Goal: Transaction & Acquisition: Purchase product/service

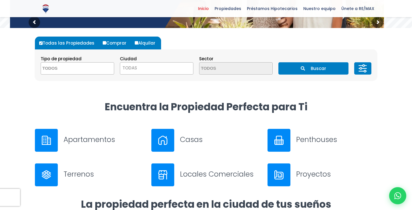
scroll to position [140, 0]
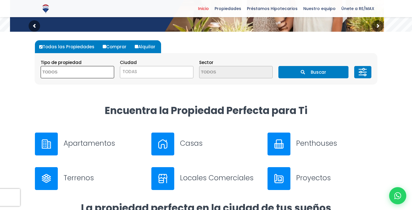
click at [85, 69] on textarea "Search" at bounding box center [68, 72] width 55 height 12
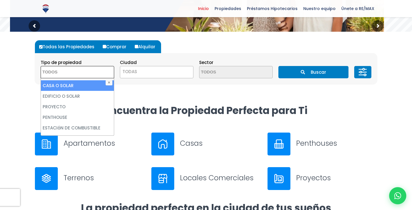
scroll to position [112, 0]
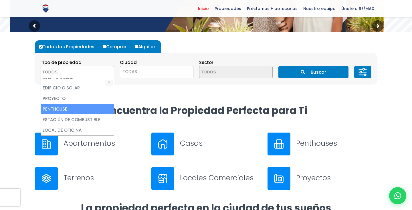
click at [75, 110] on li "PENTHOUSE" at bounding box center [77, 109] width 73 height 11
select select "penthouse"
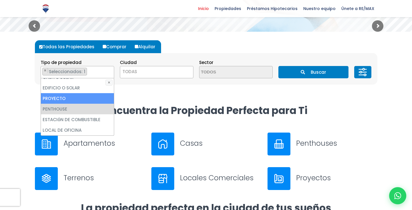
click at [150, 72] on span "TODAS" at bounding box center [156, 72] width 73 height 8
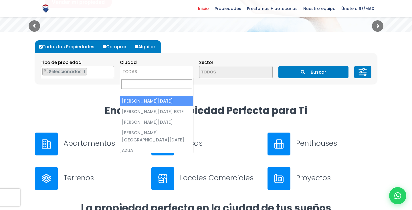
select select "1"
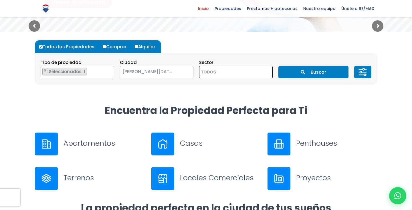
click at [212, 77] on textarea "Search" at bounding box center [226, 72] width 55 height 12
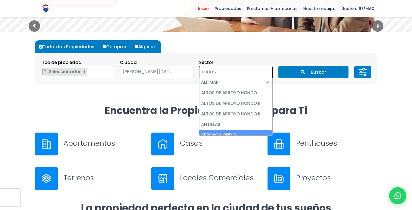
scroll to position [51, 0]
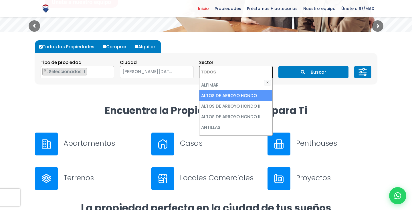
click at [216, 97] on li "ALTOS DE ARROYO HONDO" at bounding box center [235, 95] width 73 height 11
select select "19"
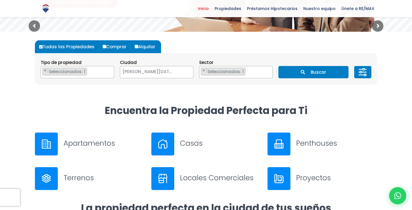
click at [304, 69] on button "Buscar" at bounding box center [313, 72] width 70 height 12
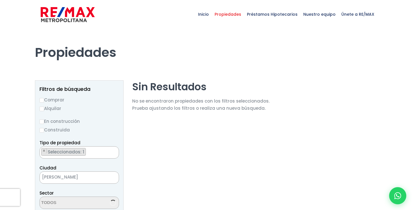
scroll to position [39, 0]
select select "19"
click at [42, 101] on input "Comprar" at bounding box center [41, 100] width 5 height 5
radio input "true"
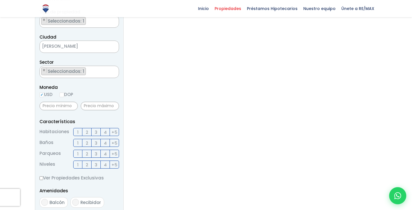
scroll to position [131, 0]
click at [96, 132] on span "3" at bounding box center [96, 131] width 3 height 7
click at [0, 0] on input "3" at bounding box center [0, 0] width 0 height 0
click at [97, 141] on span "3" at bounding box center [96, 142] width 3 height 7
click at [0, 0] on input "3" at bounding box center [0, 0] width 0 height 0
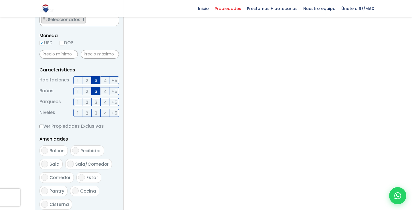
click at [76, 154] on label "Recibidor" at bounding box center [87, 151] width 34 height 11
click at [76, 154] on input "Recibidor" at bounding box center [75, 150] width 7 height 7
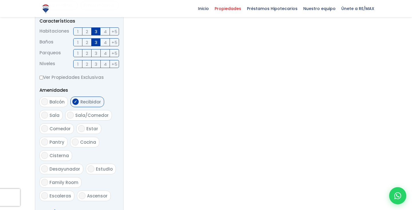
scroll to position [232, 0]
click at [77, 102] on input "Recibidor" at bounding box center [75, 101] width 7 height 7
checkbox input "false"
click at [106, 134] on ul "Balcón Recibidor Sala Sala/Comedor Comedor Estar Pantry Cocina" at bounding box center [78, 149] width 79 height 106
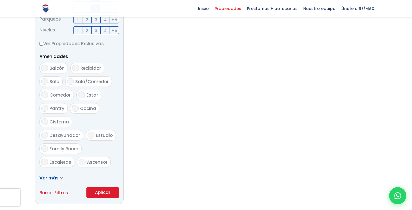
scroll to position [272, 0]
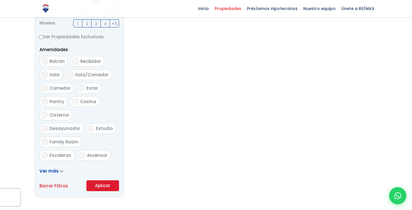
click at [47, 165] on input "Terraza techada" at bounding box center [44, 168] width 7 height 7
checkbox input "true"
click at [101, 186] on button "Aplicar" at bounding box center [102, 185] width 33 height 11
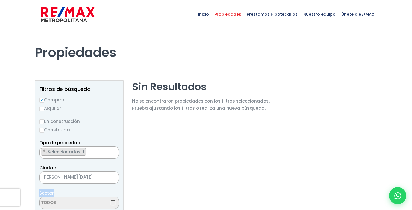
select select "19"
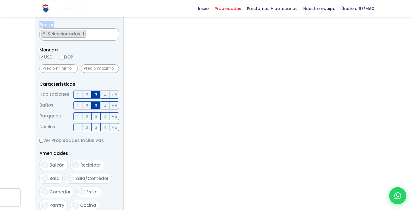
scroll to position [170, 0]
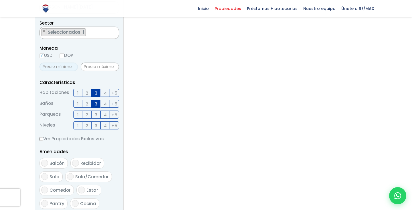
click at [62, 69] on input "text" at bounding box center [58, 67] width 38 height 9
type input "300,000"
click at [89, 66] on input "text" at bounding box center [100, 67] width 38 height 9
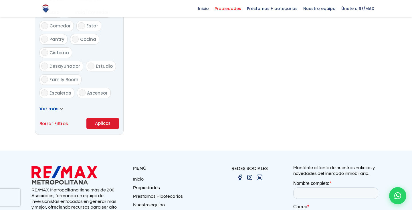
scroll to position [337, 0]
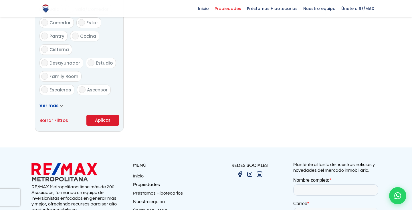
type input "400,000"
click at [109, 120] on button "Aplicar" at bounding box center [102, 120] width 33 height 11
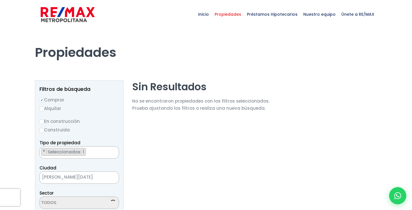
scroll to position [39, 0]
select select "19"
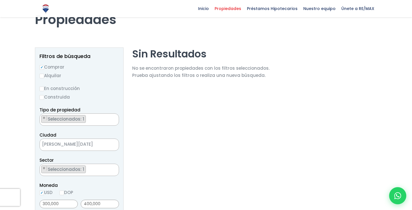
scroll to position [0, 0]
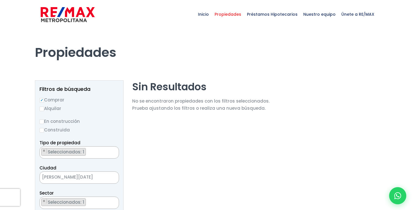
click at [239, 15] on span "Propiedades" at bounding box center [228, 14] width 32 height 17
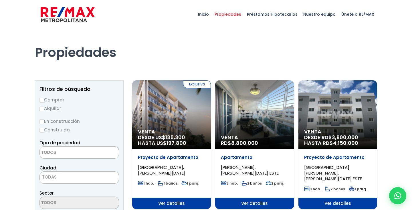
select select
